Goal: Transaction & Acquisition: Download file/media

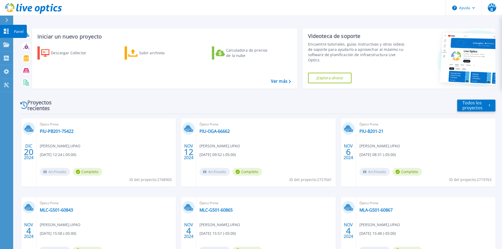
click at [7, 28] on link "Panel Panel" at bounding box center [6, 31] width 13 height 13
click at [3, 28] on link "Panel Panel" at bounding box center [6, 31] width 13 height 13
click at [5, 32] on icon at bounding box center [6, 31] width 5 height 5
click at [8, 43] on icon at bounding box center [6, 44] width 6 height 4
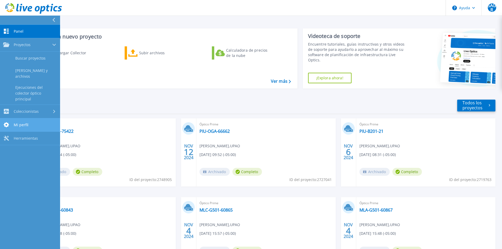
click at [5, 122] on icon at bounding box center [6, 124] width 5 height 5
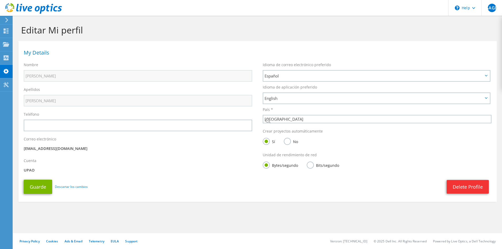
select select "168"
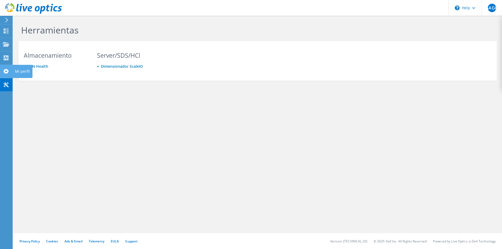
click at [6, 72] on use at bounding box center [5, 71] width 5 height 5
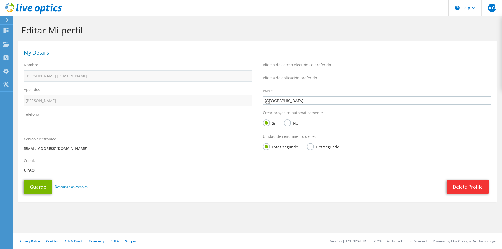
select select "168"
click at [38, 52] on h1 "My Details" at bounding box center [256, 52] width 465 height 5
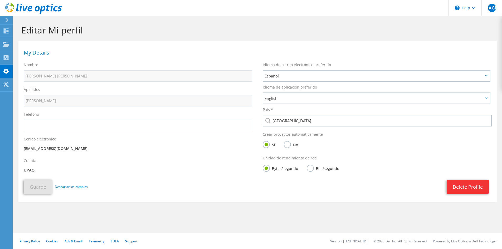
click at [7, 16] on div at bounding box center [31, 9] width 62 height 18
click at [8, 19] on icon at bounding box center [7, 20] width 4 height 5
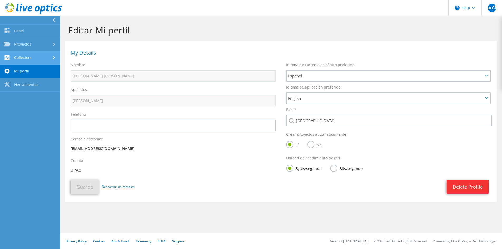
click at [27, 58] on link "Collectors" at bounding box center [30, 57] width 60 height 13
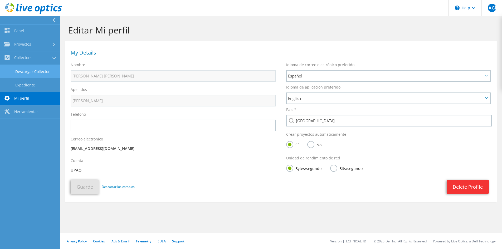
click at [33, 74] on link "Descargar Collector" at bounding box center [30, 71] width 60 height 13
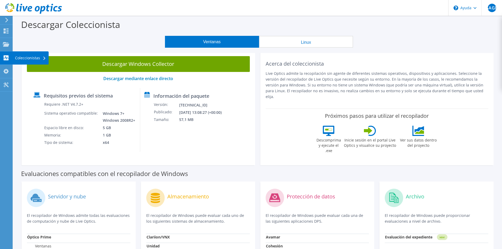
click at [40, 59] on div "Coleccionistas" at bounding box center [30, 57] width 36 height 13
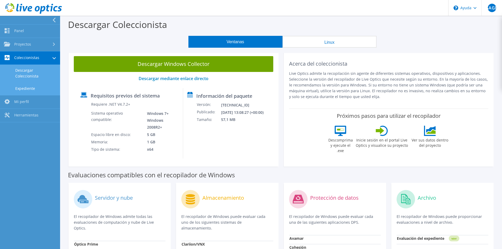
click at [33, 86] on font "Expediente" at bounding box center [25, 88] width 20 height 5
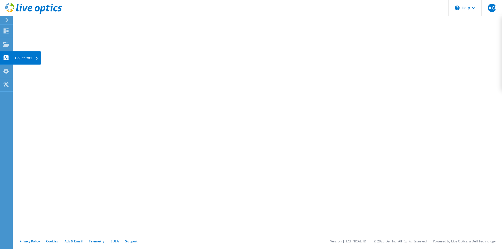
click at [9, 59] on icon at bounding box center [6, 57] width 6 height 5
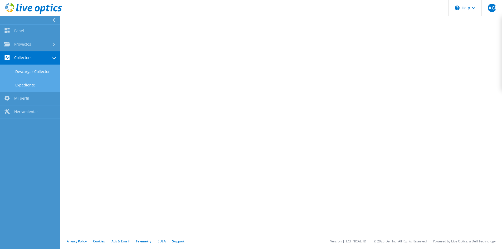
click at [32, 70] on link "Descargar Collector" at bounding box center [30, 71] width 60 height 13
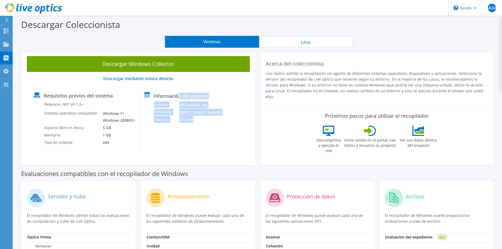
drag, startPoint x: 178, startPoint y: 96, endPoint x: 200, endPoint y: 118, distance: 30.9
click at [200, 118] on div "Información del paquete Versión: [TECHNICAL_ID] Publicado: [DATE] 13:08:27 (+00…" at bounding box center [185, 120] width 91 height 64
click at [213, 123] on td "57,1 MB" at bounding box center [207, 119] width 57 height 7
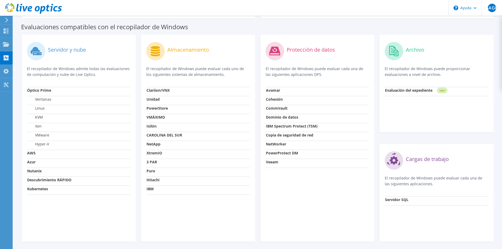
scroll to position [158, 0]
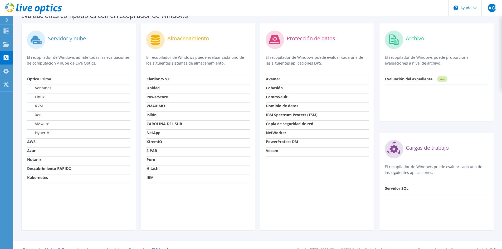
click at [441, 78] on tspan "NEW!" at bounding box center [442, 79] width 5 height 3
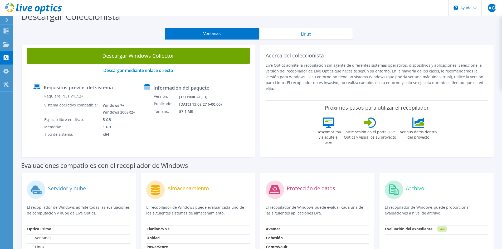
scroll to position [0, 0]
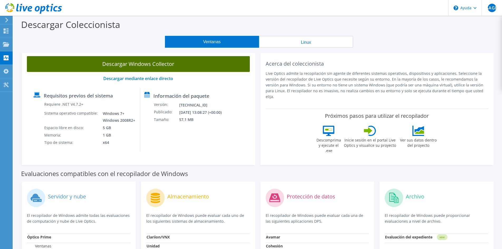
click at [132, 62] on font "Descargar Windows Collector" at bounding box center [138, 63] width 72 height 7
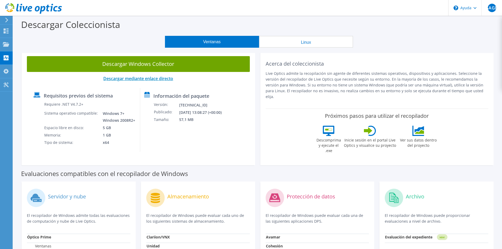
click at [140, 79] on font "Descargar mediante enlace directo" at bounding box center [138, 79] width 70 height 6
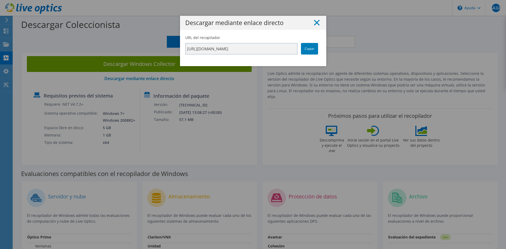
click at [317, 22] on icon at bounding box center [317, 23] width 6 height 6
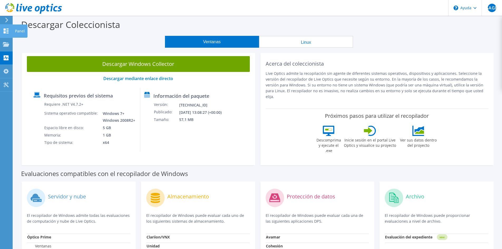
click at [4, 28] on use at bounding box center [6, 30] width 5 height 5
